Goal: Task Accomplishment & Management: Manage account settings

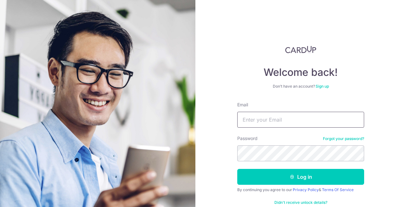
click at [301, 120] on input "Email" at bounding box center [300, 120] width 127 height 16
type input "[EMAIL_ADDRESS][DOMAIN_NAME]"
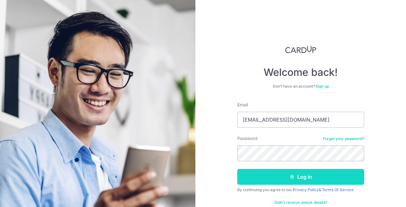
click at [302, 175] on button "Log in" at bounding box center [300, 177] width 127 height 16
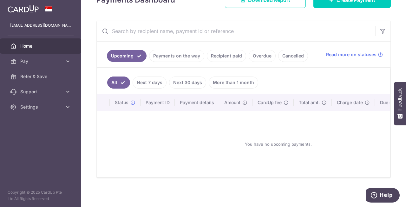
scroll to position [103, 0]
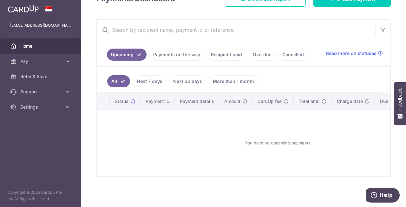
click at [188, 54] on link "Payments on the way" at bounding box center [176, 54] width 55 height 12
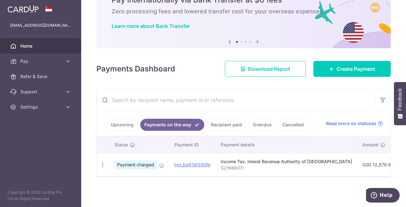
scroll to position [33, 0]
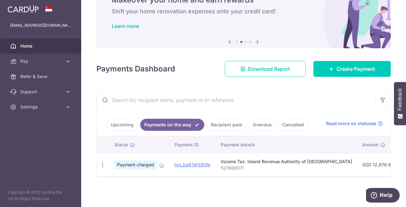
click at [201, 81] on div "× Pause Schedule Pause all future payments in this series Pause just this one p…" at bounding box center [243, 103] width 324 height 207
click at [144, 183] on div "× Pause Schedule Pause all future payments in this series Pause just this one p…" at bounding box center [243, 103] width 324 height 207
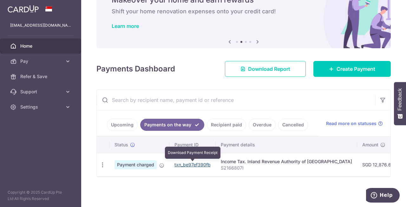
click at [203, 167] on link "txn_be97ef390fb" at bounding box center [192, 164] width 36 height 5
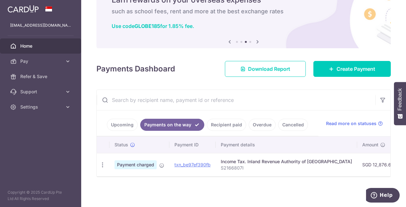
click at [130, 126] on link "Upcoming" at bounding box center [122, 124] width 31 height 12
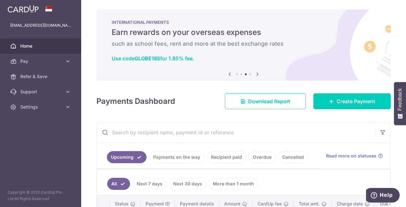
scroll to position [0, 0]
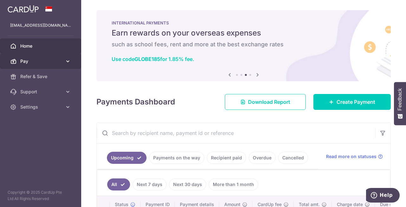
click at [29, 59] on span "Pay" at bounding box center [41, 61] width 42 height 6
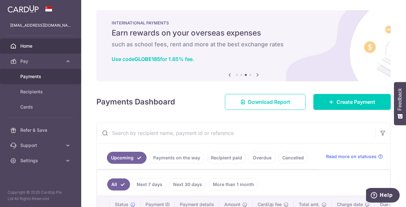
click at [30, 73] on span "Payments" at bounding box center [41, 76] width 42 height 6
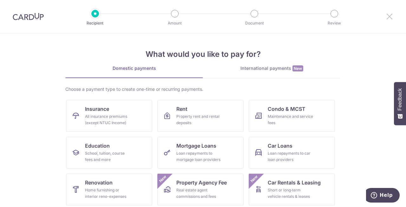
click at [390, 18] on icon at bounding box center [389, 16] width 8 height 8
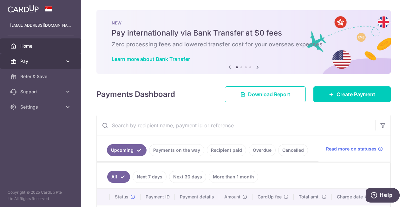
click at [29, 63] on span "Pay" at bounding box center [41, 61] width 42 height 6
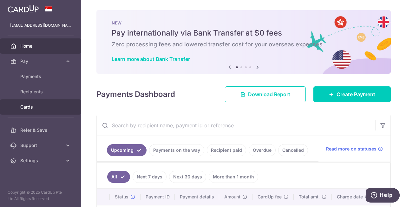
click at [40, 106] on span "Cards" at bounding box center [41, 107] width 42 height 6
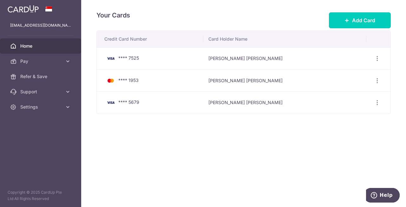
click at [22, 48] on span "Home" at bounding box center [41, 46] width 42 height 6
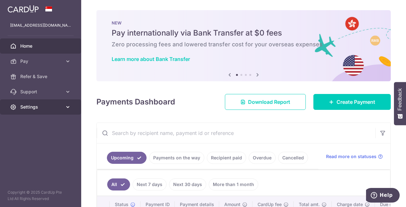
click at [48, 104] on span "Settings" at bounding box center [41, 107] width 42 height 6
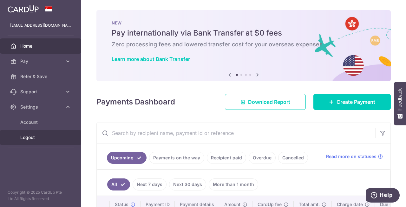
click at [35, 136] on span "Logout" at bounding box center [41, 137] width 42 height 6
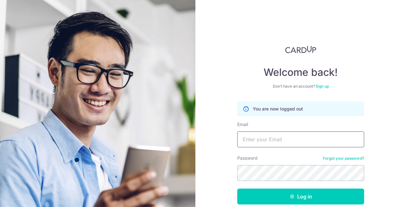
click at [280, 136] on input "Email" at bounding box center [300, 139] width 127 height 16
type input "[EMAIL_ADDRESS][DOMAIN_NAME]"
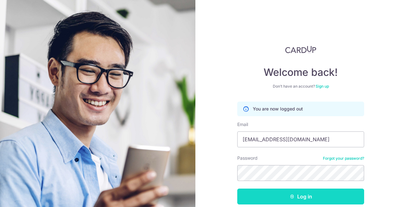
click at [303, 194] on button "Log in" at bounding box center [300, 196] width 127 height 16
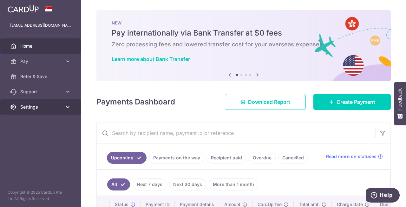
click at [39, 108] on span "Settings" at bounding box center [41, 107] width 42 height 6
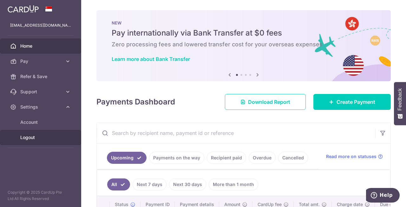
click at [32, 137] on span "Logout" at bounding box center [41, 137] width 42 height 6
